Goal: Task Accomplishment & Management: Complete application form

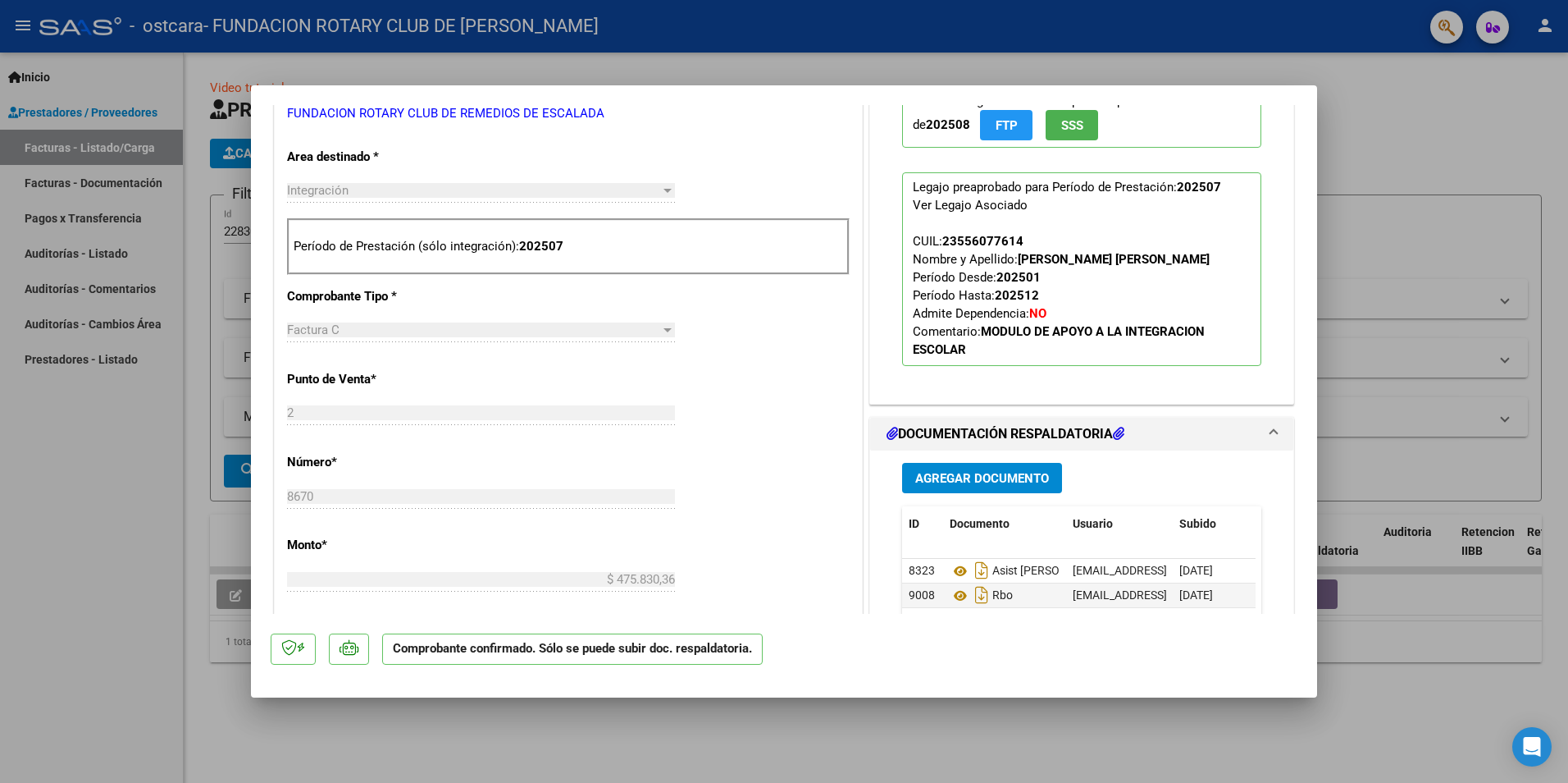
scroll to position [574, 0]
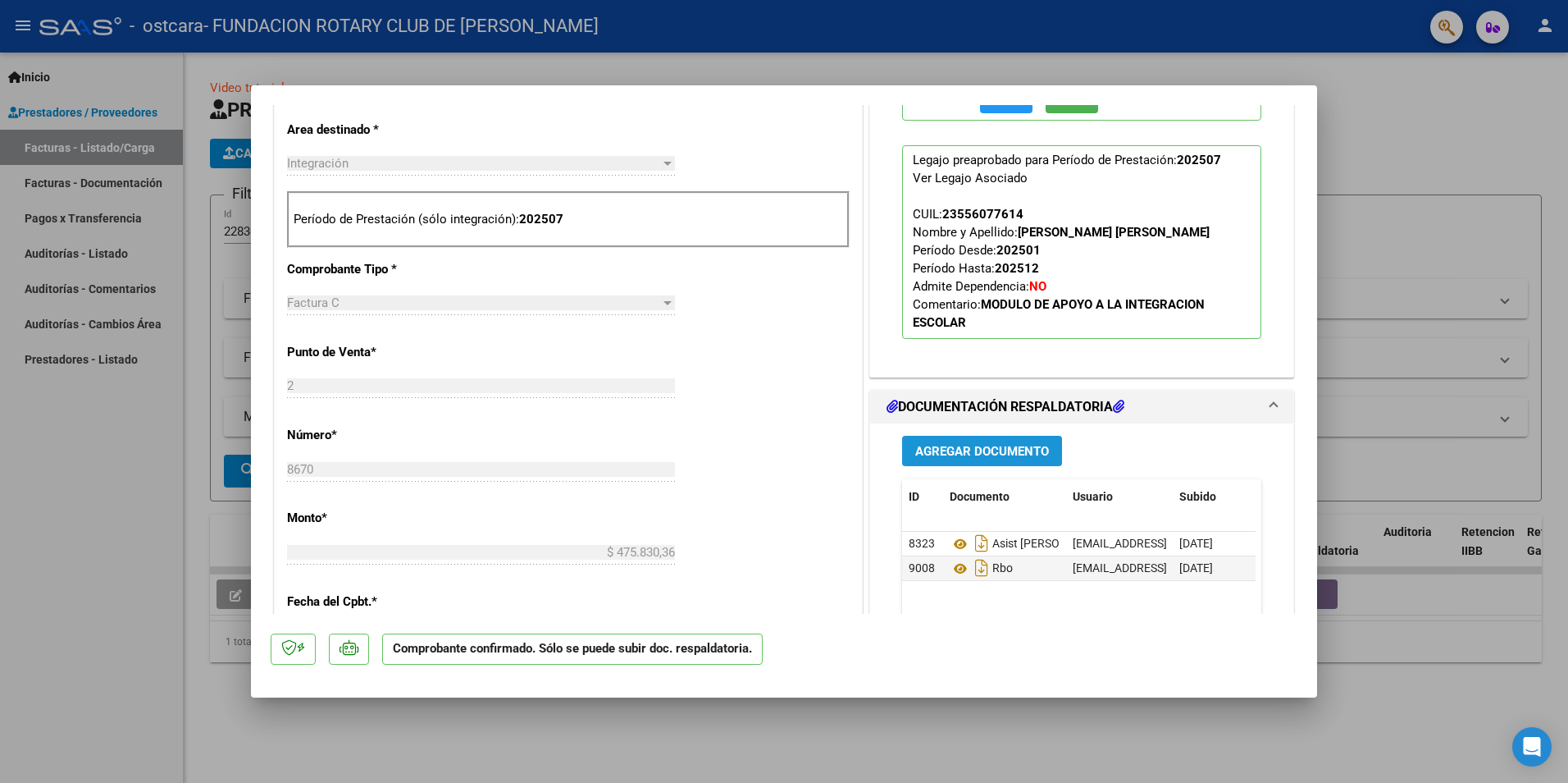
click at [1034, 451] on span "Agregar Documento" at bounding box center [983, 451] width 134 height 15
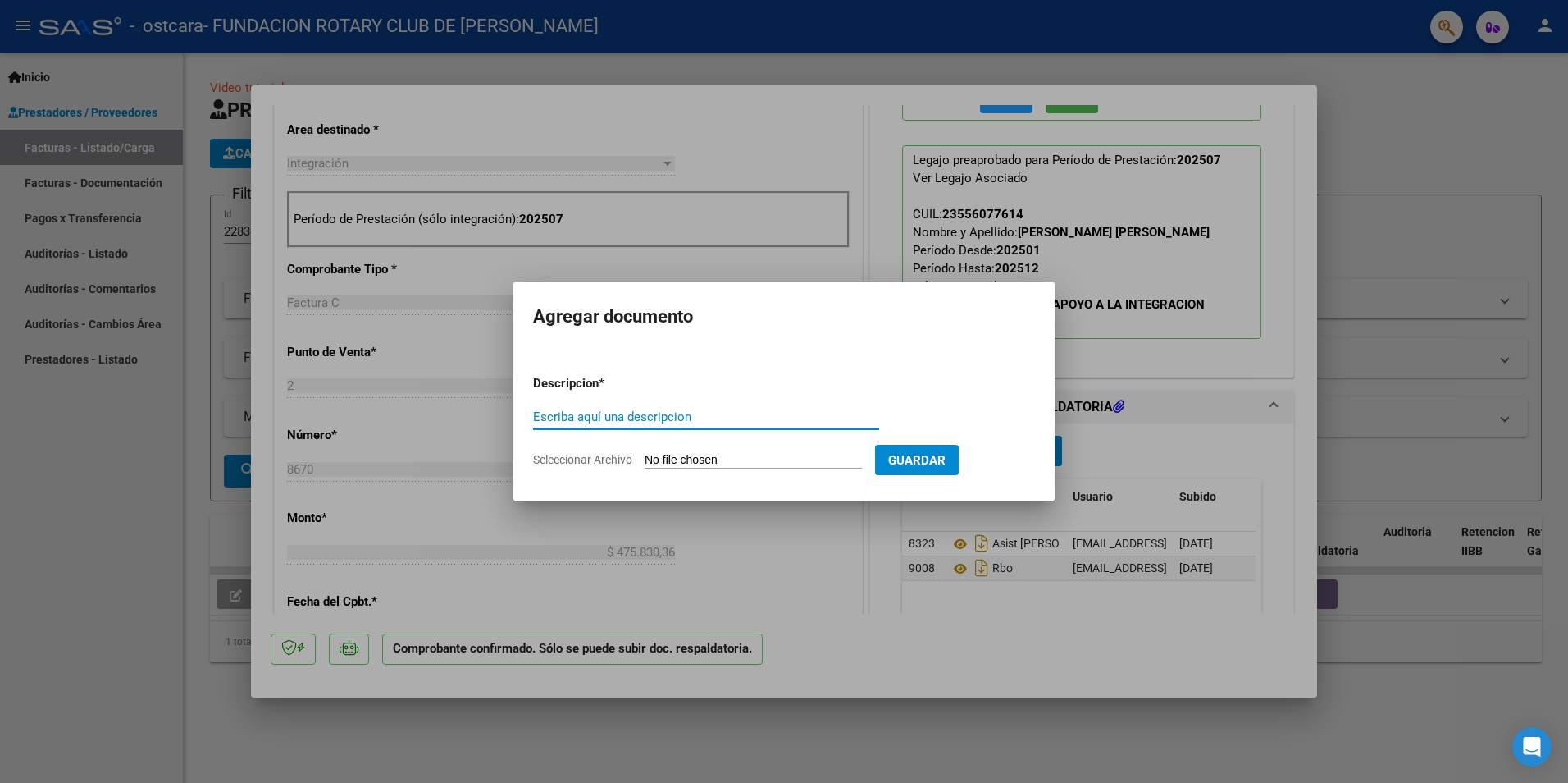
click at [741, 414] on input "Escriba aquí una descripcion" at bounding box center [705, 417] width 346 height 15
type input "recibo"
click at [777, 461] on input "Seleccionar Archivo" at bounding box center [753, 460] width 218 height 16
type input "C:\fakepath\2040 ostcara.pdf"
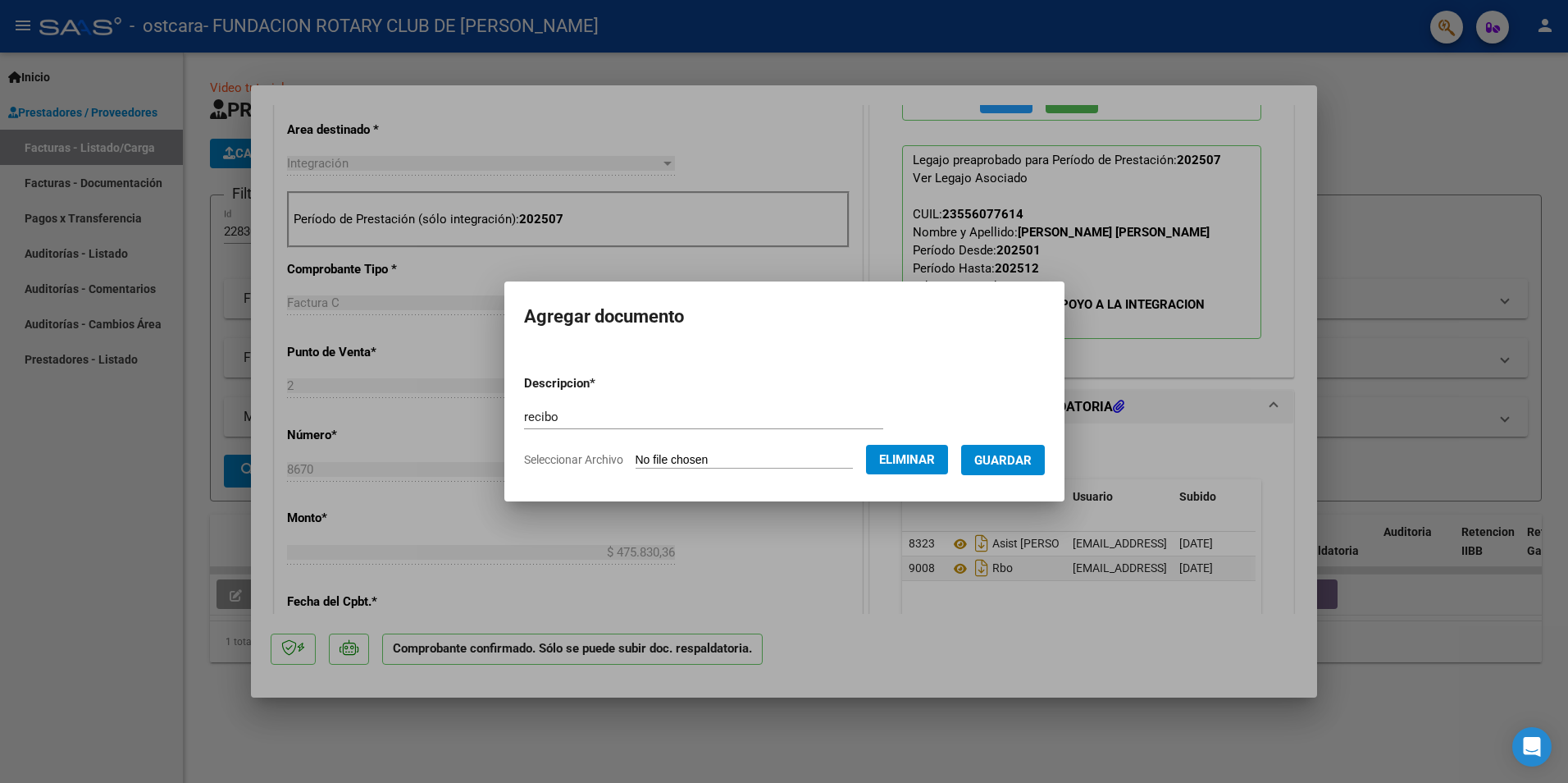
click at [993, 454] on button "Guardar" at bounding box center [1003, 460] width 84 height 30
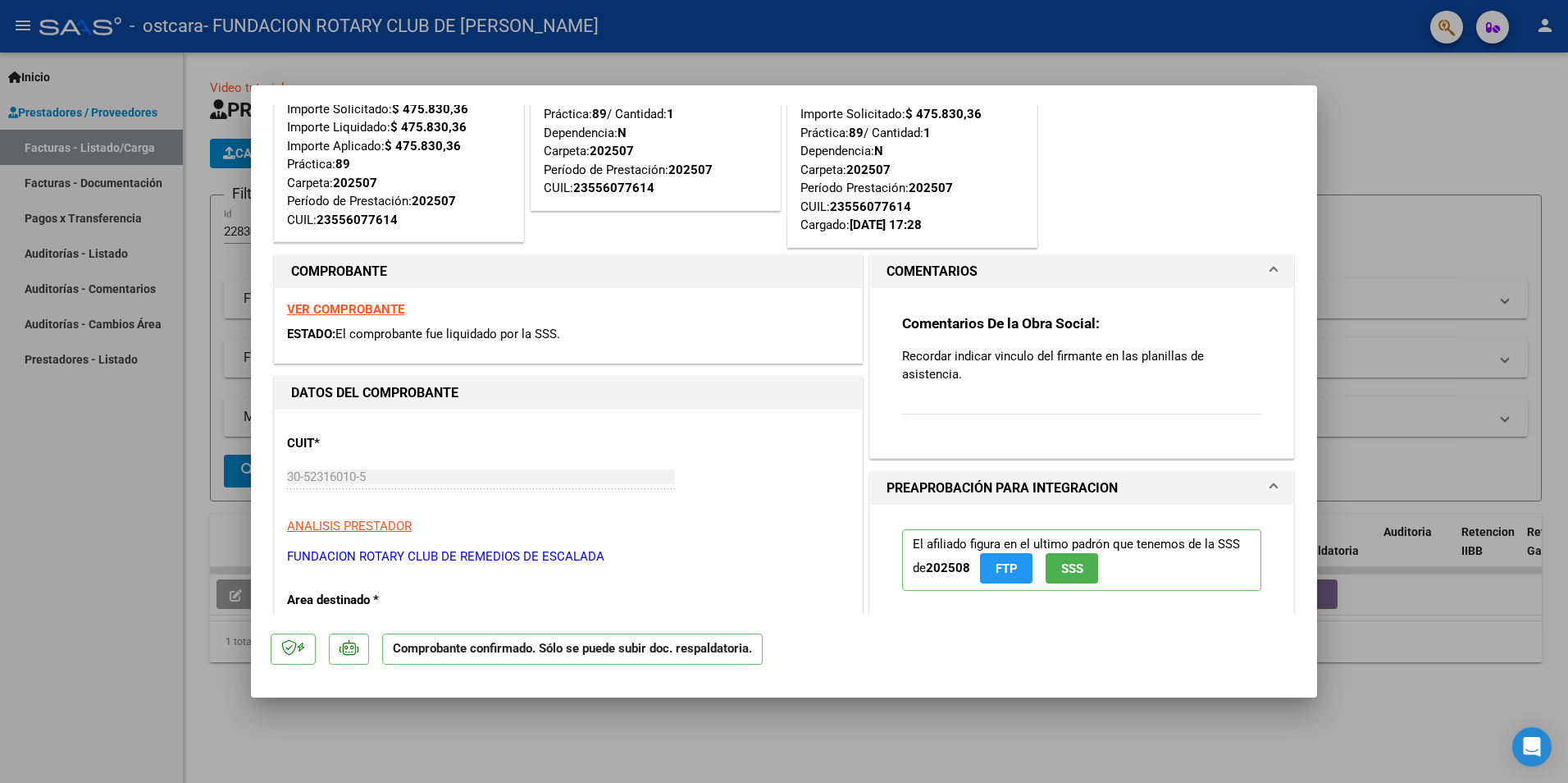
scroll to position [0, 0]
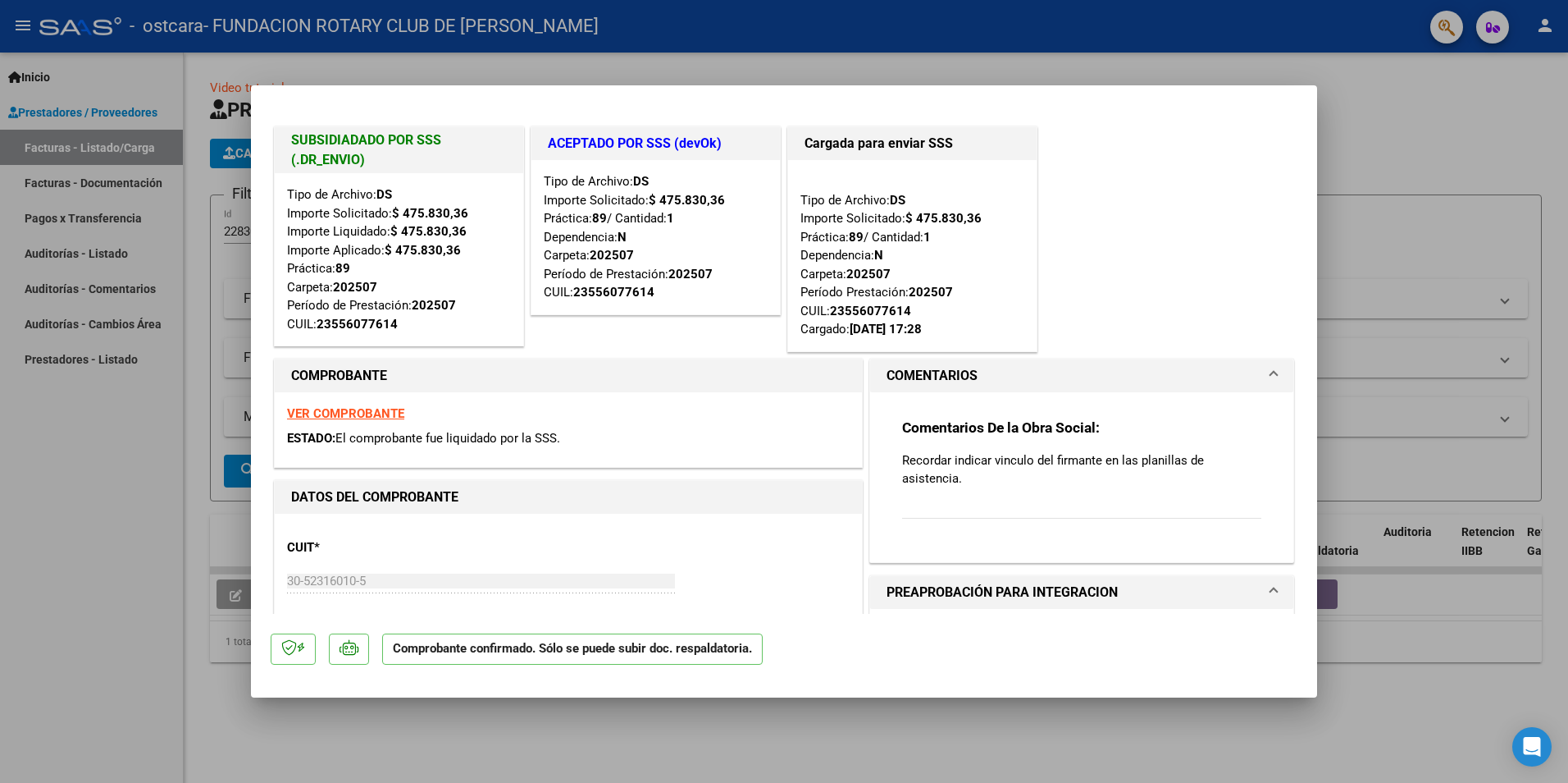
click at [1421, 118] on div at bounding box center [784, 392] width 1568 height 783
type input "$ 0,00"
